Goal: Check status: Check status

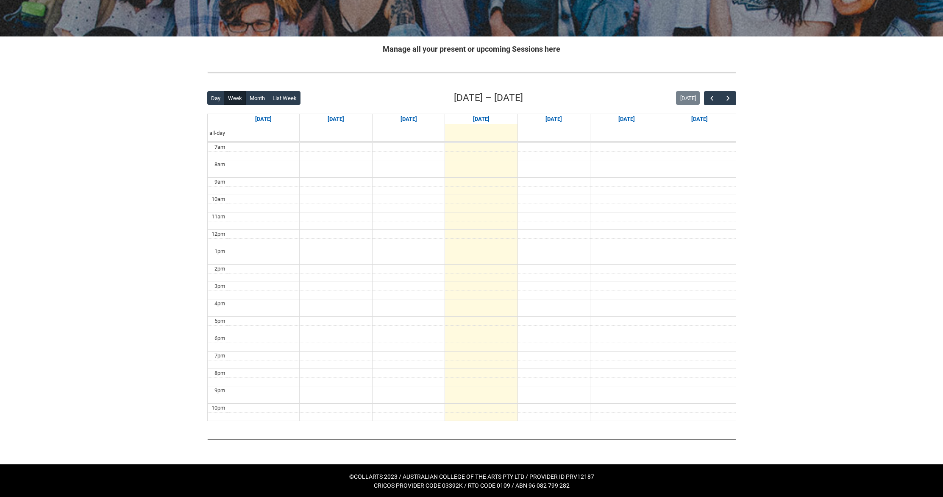
scroll to position [135, 0]
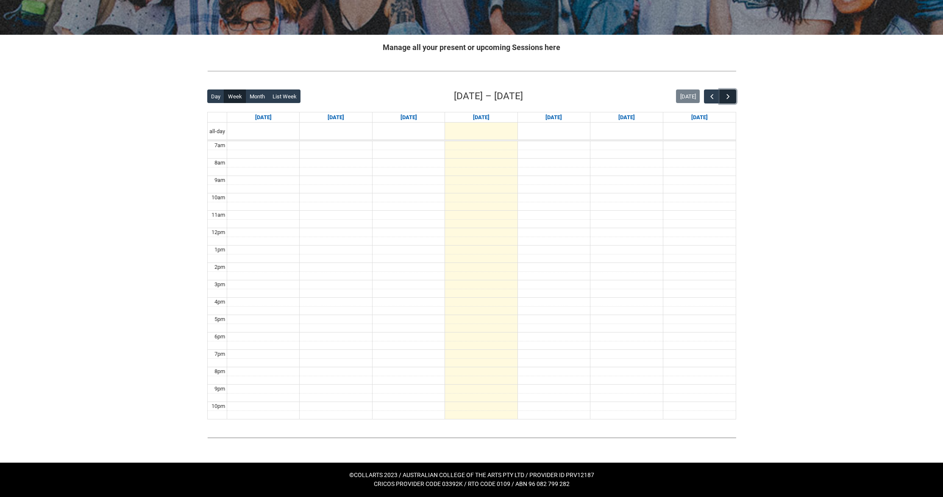
click at [721, 96] on button "button" at bounding box center [727, 96] width 16 height 14
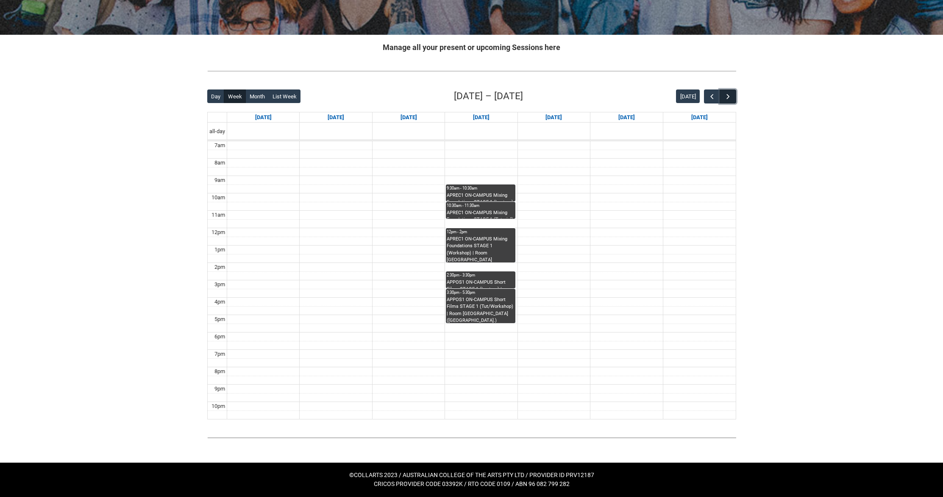
click at [722, 97] on button "button" at bounding box center [727, 96] width 16 height 14
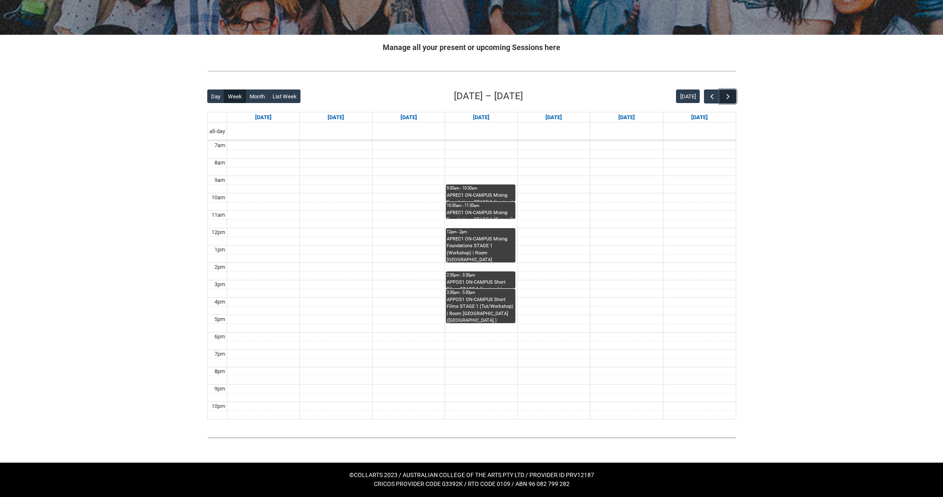
click at [722, 97] on button "button" at bounding box center [727, 96] width 16 height 14
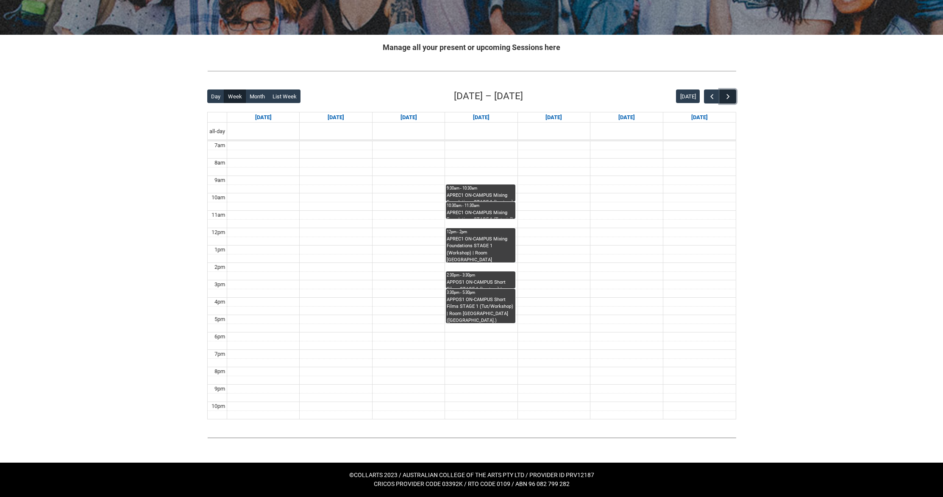
click at [722, 97] on button "button" at bounding box center [727, 96] width 16 height 14
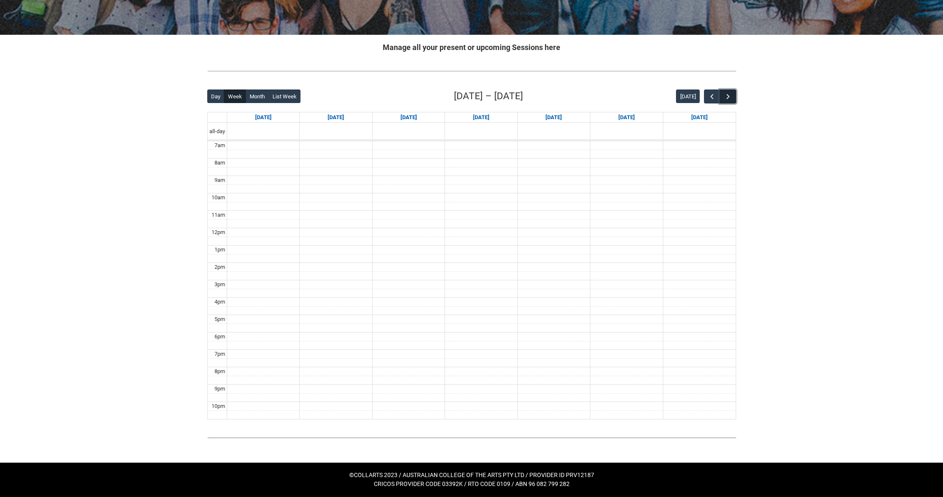
click at [722, 97] on button "button" at bounding box center [727, 96] width 16 height 14
click at [711, 95] on span "button" at bounding box center [712, 96] width 8 height 8
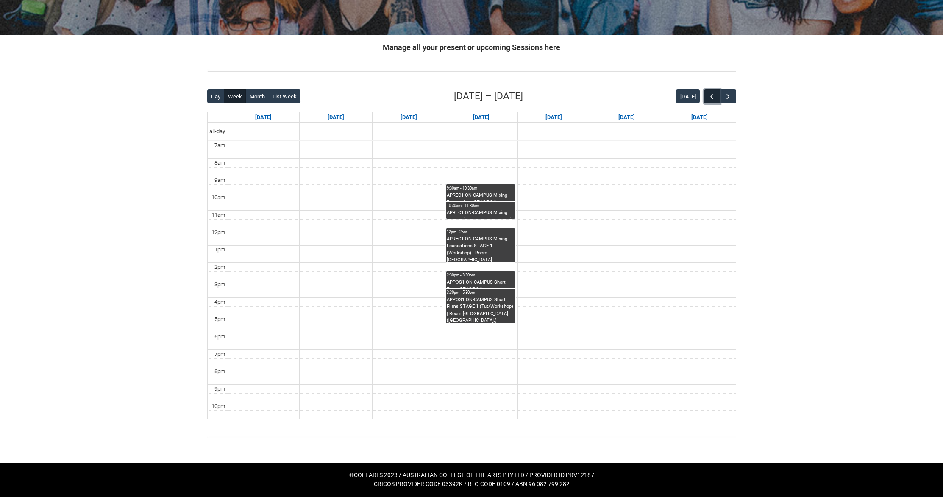
click at [711, 95] on span "button" at bounding box center [712, 96] width 8 height 8
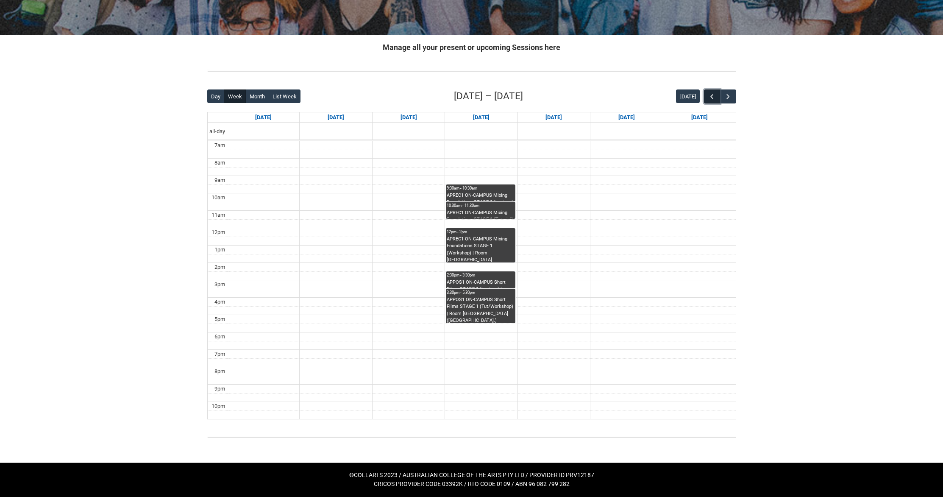
click at [711, 95] on span "button" at bounding box center [712, 96] width 8 height 8
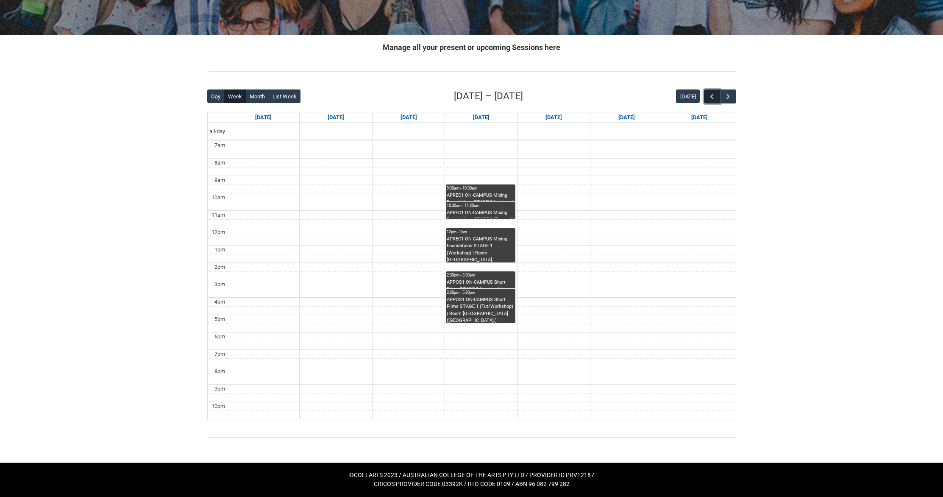
click at [711, 95] on span "button" at bounding box center [712, 96] width 8 height 8
click at [707, 101] on button "button" at bounding box center [712, 96] width 16 height 14
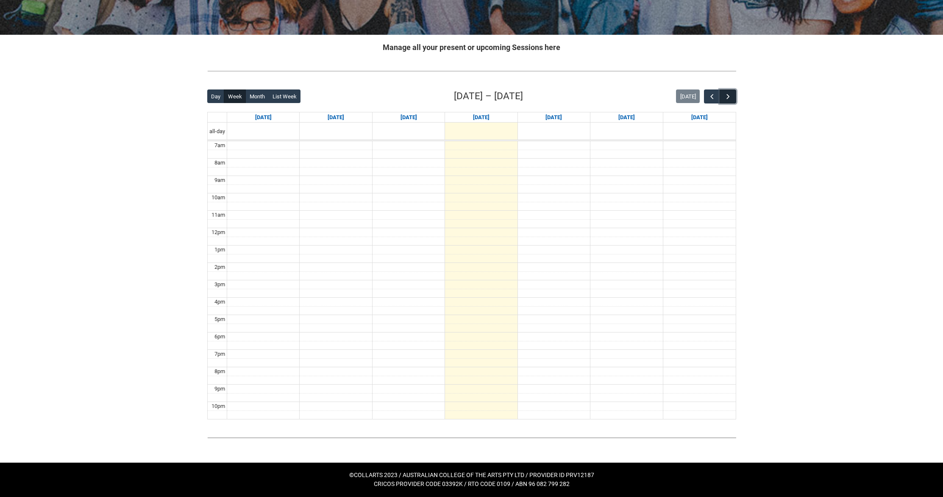
click at [722, 97] on button "button" at bounding box center [727, 96] width 16 height 14
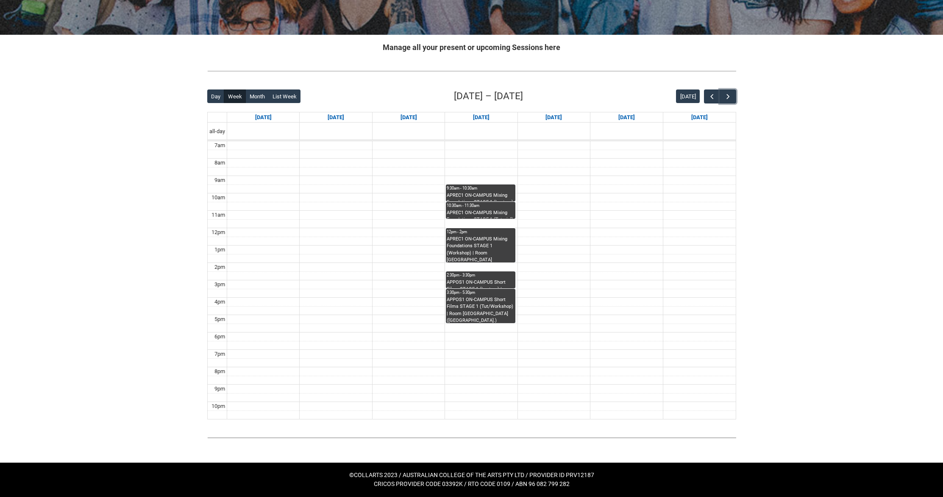
click at [508, 195] on div "APREC1 ON-CAMPUS Mixing Foundations STAGE 1 (Lecture) | Critical Listening Room…" at bounding box center [481, 196] width 68 height 9
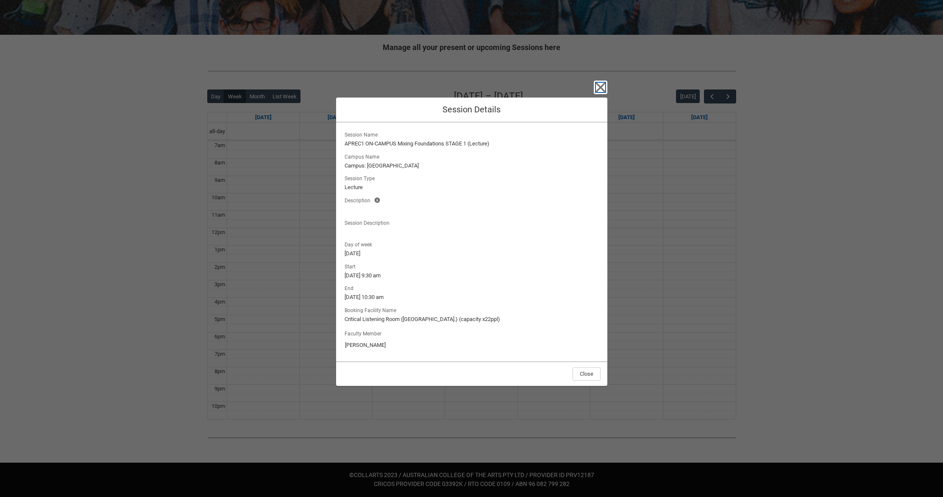
click at [600, 89] on icon "button" at bounding box center [601, 88] width 14 height 14
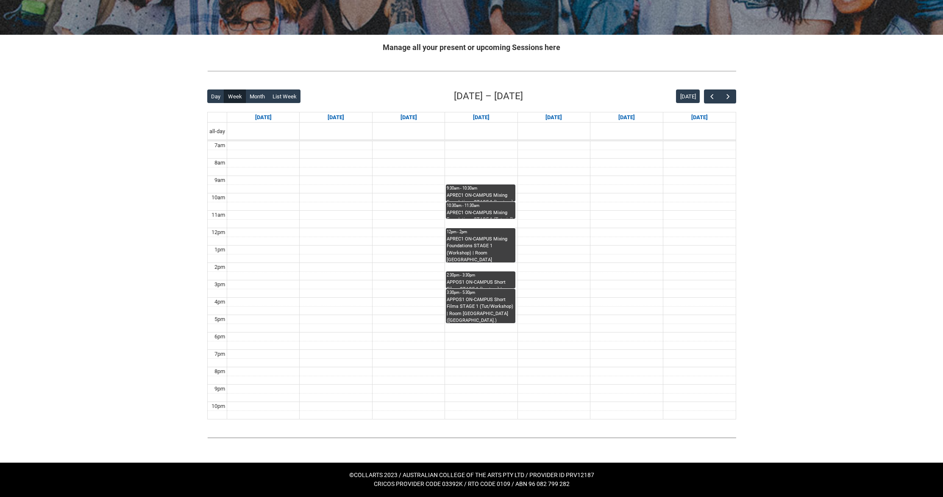
click at [488, 234] on div "12pm - 2pm" at bounding box center [481, 232] width 68 height 6
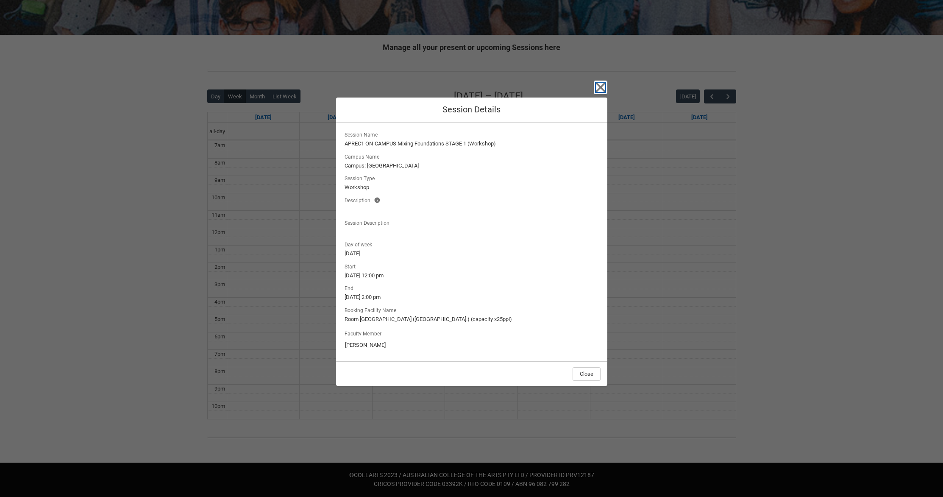
click at [596, 83] on icon "button" at bounding box center [600, 88] width 10 height 10
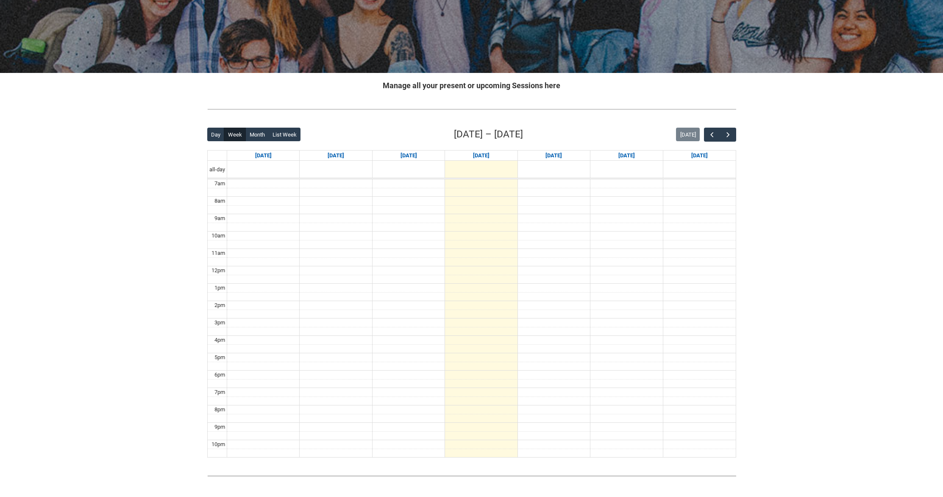
scroll to position [135, 0]
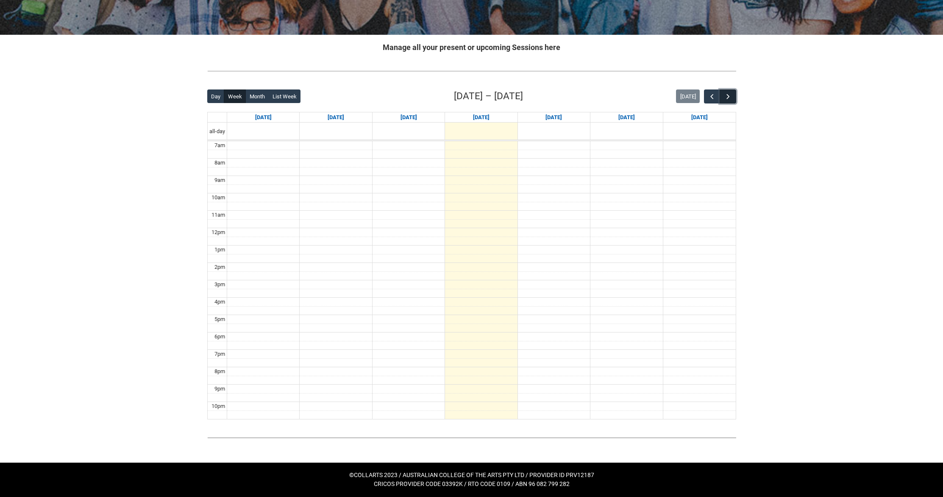
click at [728, 96] on span "button" at bounding box center [728, 96] width 8 height 8
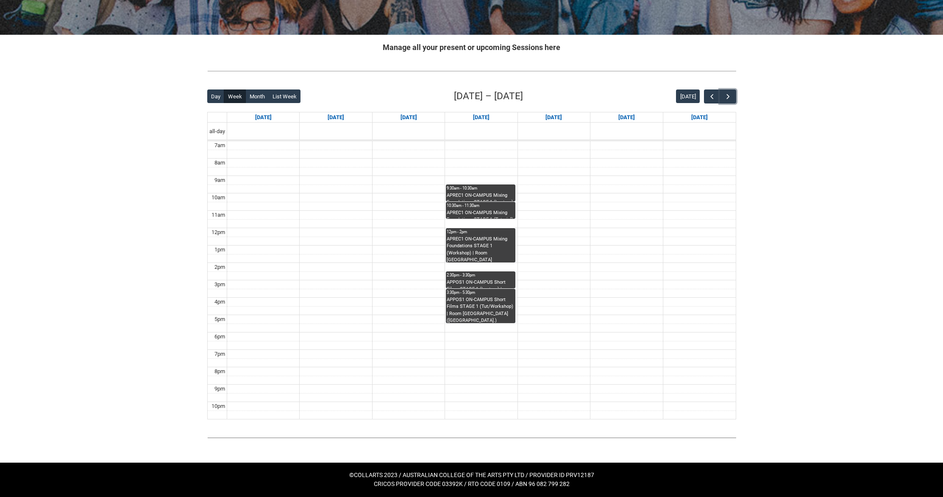
click at [489, 195] on div "APREC1 ON-CAMPUS Mixing Foundations STAGE 1 (Lecture) | Critical Listening Room…" at bounding box center [481, 196] width 68 height 9
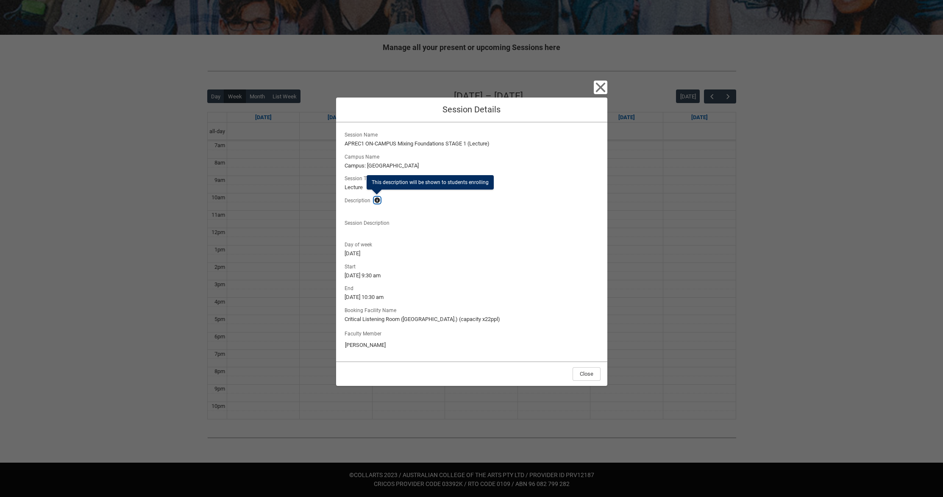
click at [379, 200] on lightning-primitive-icon "button" at bounding box center [377, 200] width 6 height 6
click at [247, 167] on div "Close Session Details Session Name APREC1 ON-CAMPUS Mixing Foundations STAGE 1 …" at bounding box center [471, 248] width 943 height 497
click at [188, 106] on div "Close Session Details Session Name APREC1 ON-CAMPUS Mixing Foundations STAGE 1 …" at bounding box center [471, 248] width 943 height 497
click at [595, 84] on icon "button" at bounding box center [601, 88] width 14 height 14
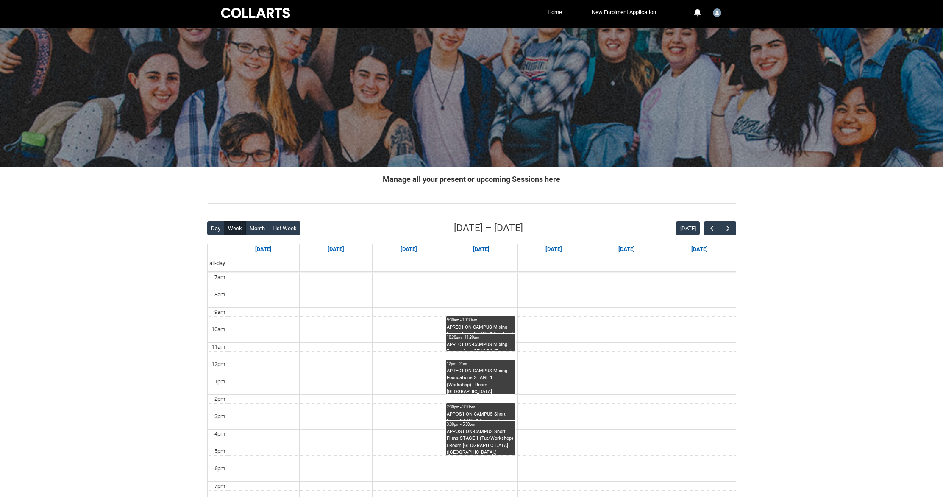
scroll to position [0, 0]
